Goal: Book appointment/travel/reservation

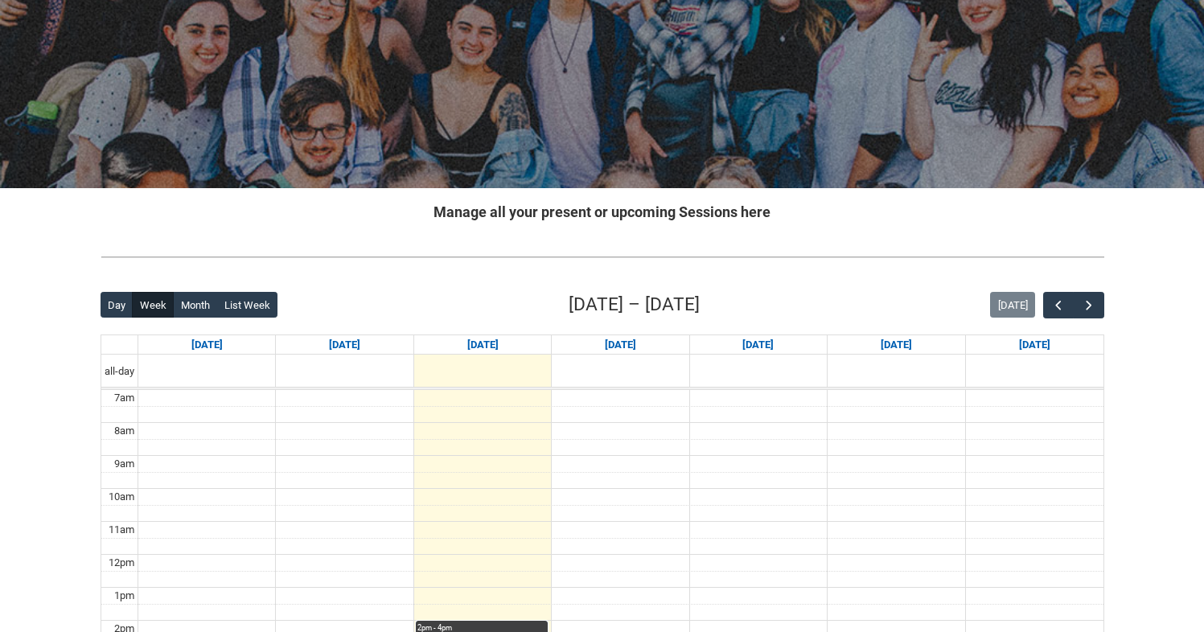
scroll to position [105, 0]
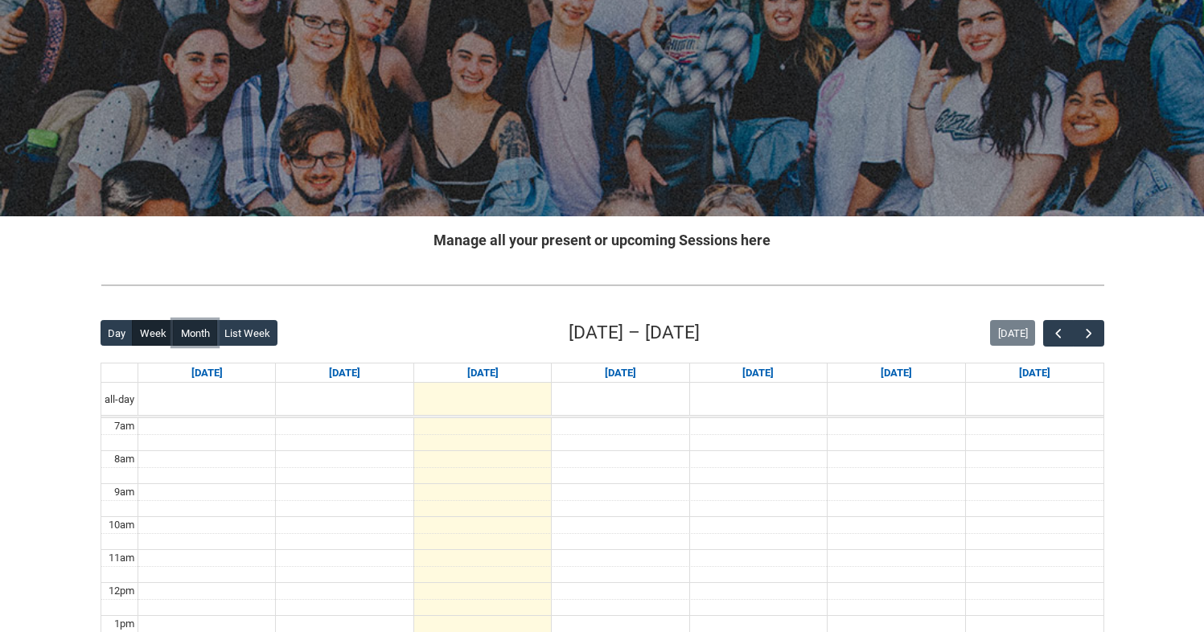
click at [197, 329] on button "Month" at bounding box center [195, 333] width 44 height 26
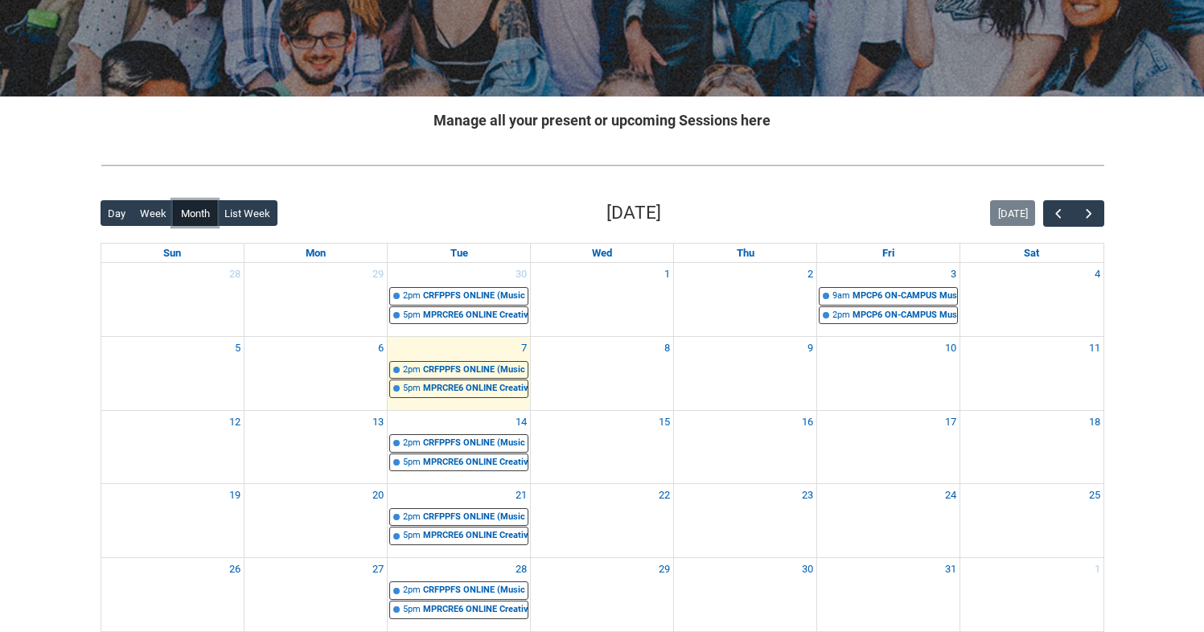
scroll to position [224, 0]
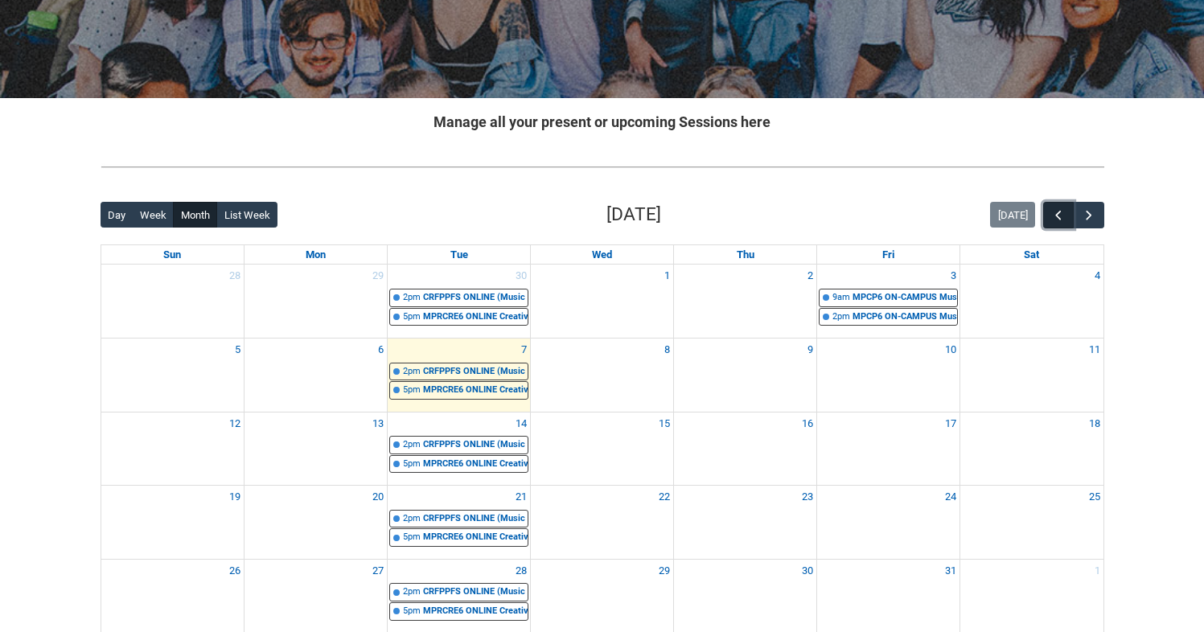
click at [1050, 214] on span "button" at bounding box center [1058, 215] width 16 height 16
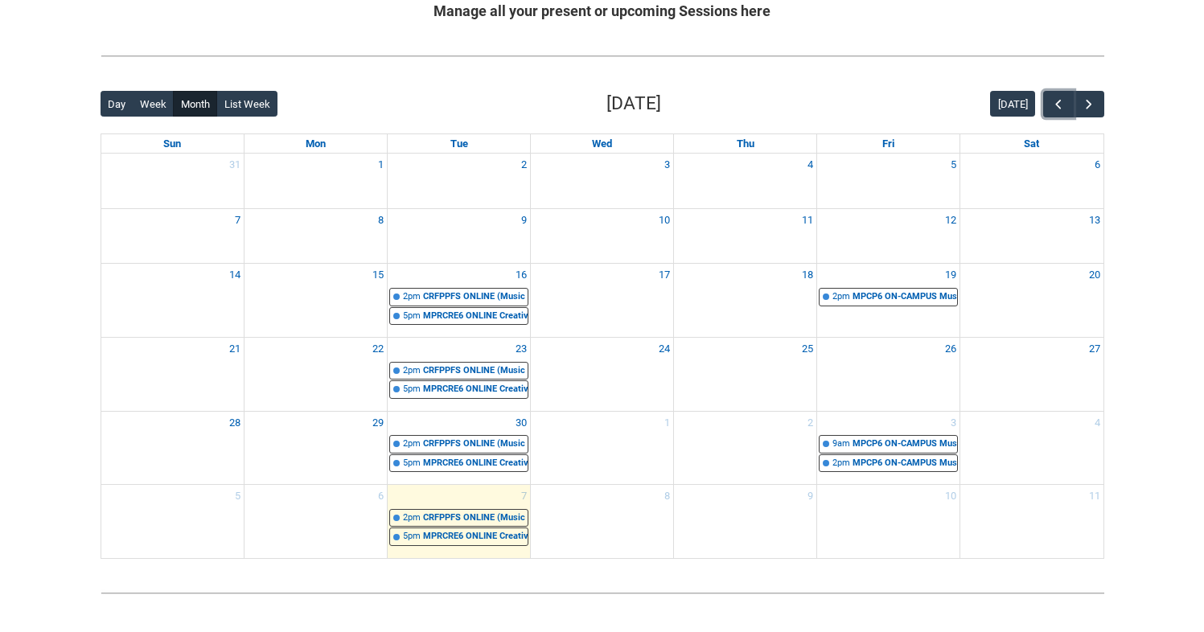
scroll to position [347, 0]
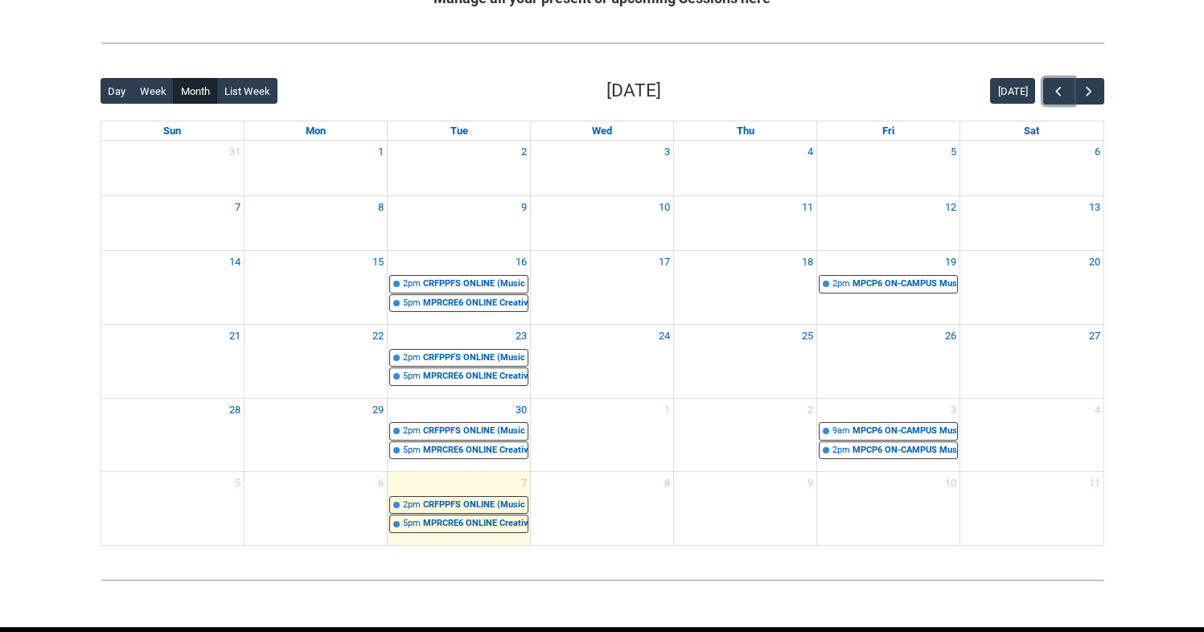
click at [607, 302] on div "17" at bounding box center [602, 287] width 142 height 73
click at [607, 353] on div at bounding box center [602, 358] width 142 height 21
click at [607, 439] on div at bounding box center [602, 431] width 142 height 21
click at [606, 501] on div at bounding box center [602, 505] width 142 height 21
